Goal: Task Accomplishment & Management: Use online tool/utility

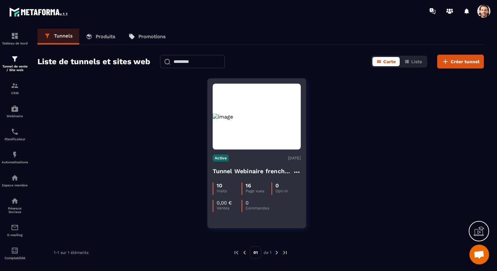
click at [247, 170] on h4 "Tunnel Webinaire frenchy partners" at bounding box center [253, 170] width 80 height 9
click at [254, 133] on figure at bounding box center [257, 117] width 88 height 66
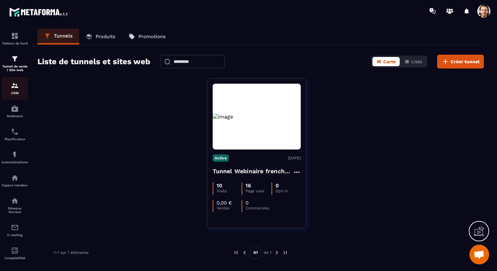
click at [16, 88] on img at bounding box center [15, 86] width 8 height 8
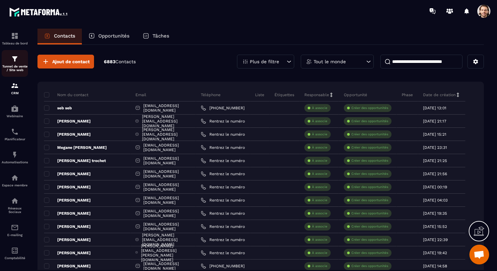
click at [15, 62] on img at bounding box center [15, 59] width 8 height 8
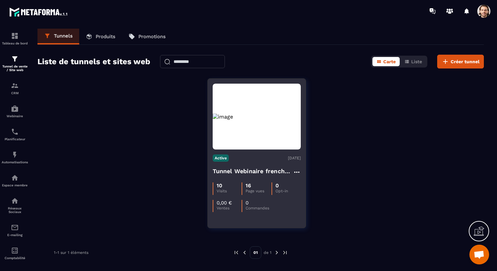
click at [238, 125] on figure at bounding box center [257, 117] width 88 height 66
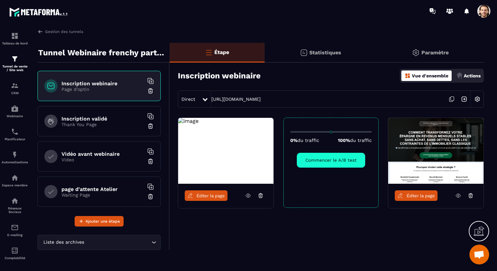
click at [203, 197] on span "Éditer la page" at bounding box center [211, 195] width 28 height 5
